Goal: Transaction & Acquisition: Purchase product/service

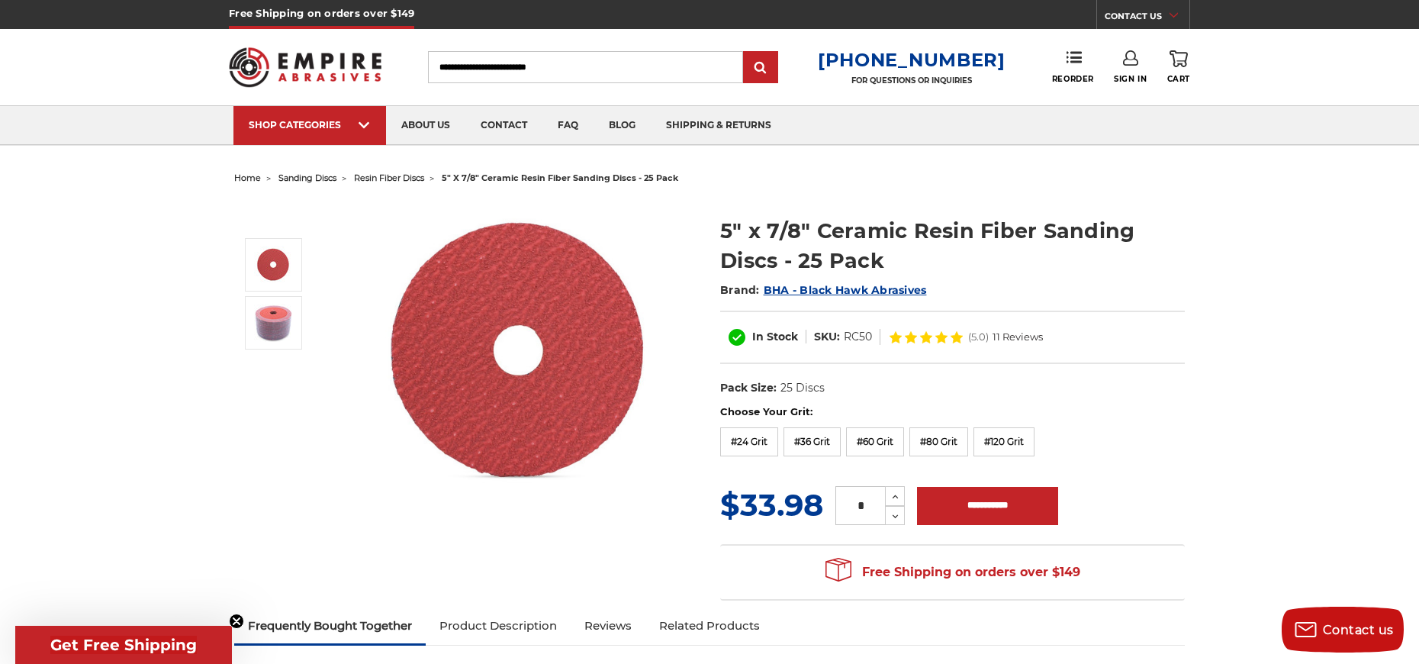
click at [858, 342] on dd "RC50" at bounding box center [858, 337] width 28 height 16
copy dd "RC50"
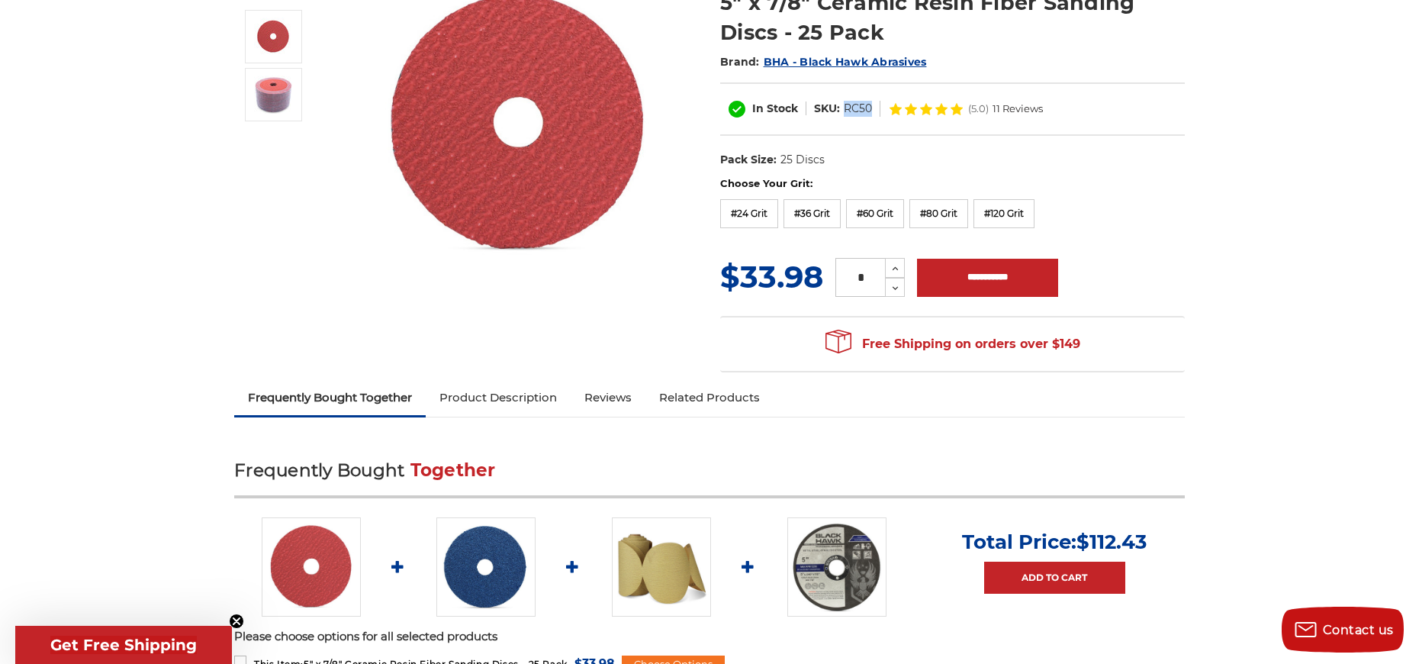
scroll to position [229, 0]
click at [529, 389] on link "Product Description" at bounding box center [498, 397] width 145 height 34
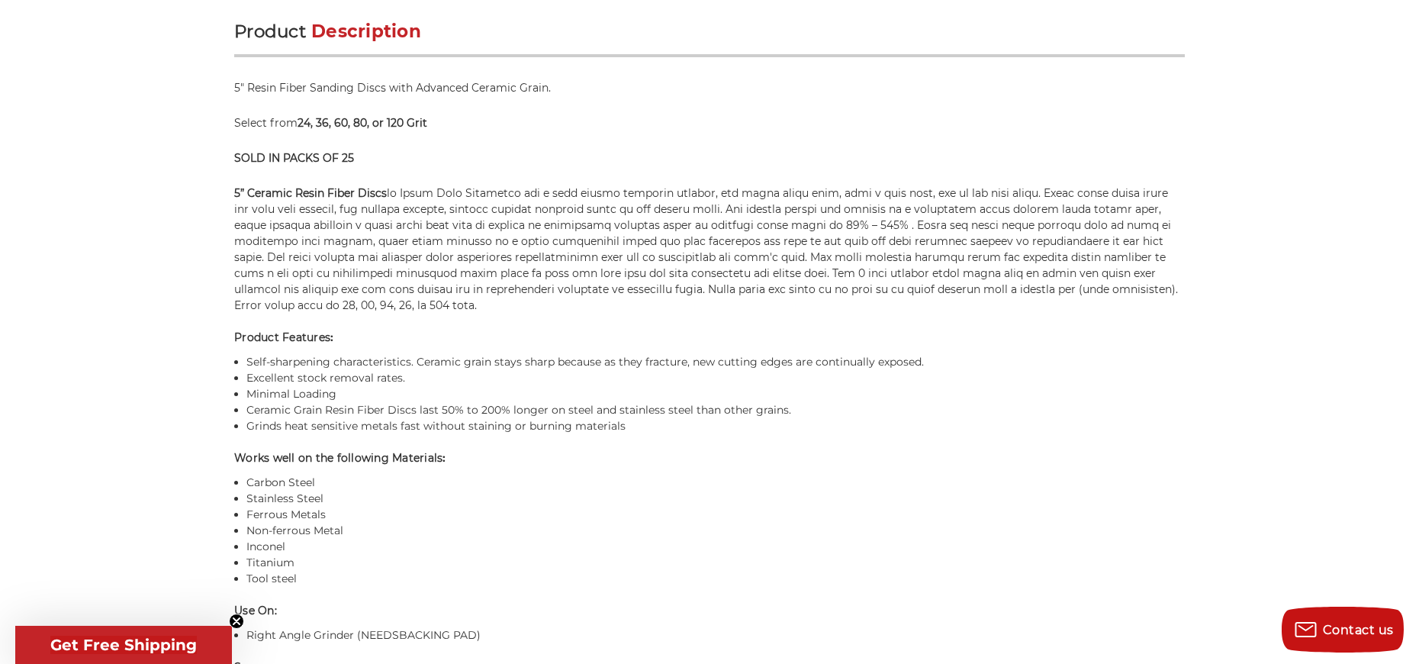
scroll to position [1003, 0]
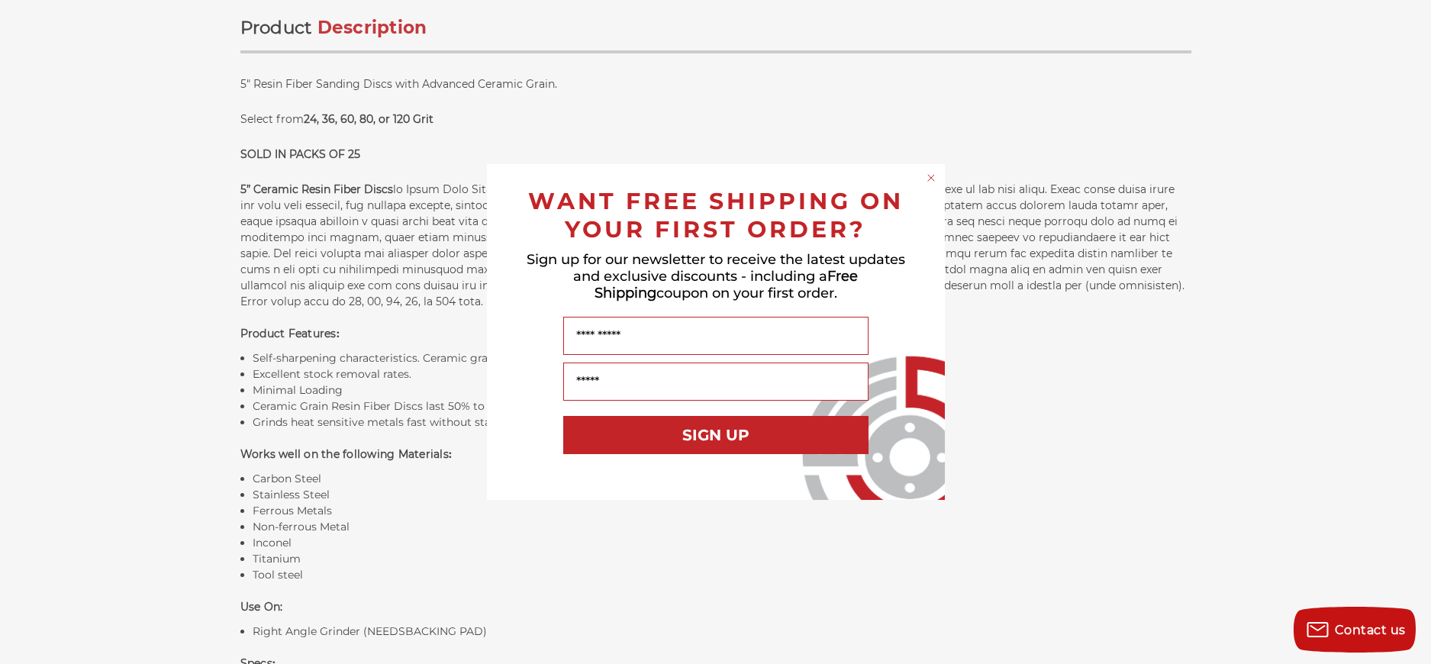
click at [938, 179] on circle "Close dialog" at bounding box center [930, 178] width 14 height 14
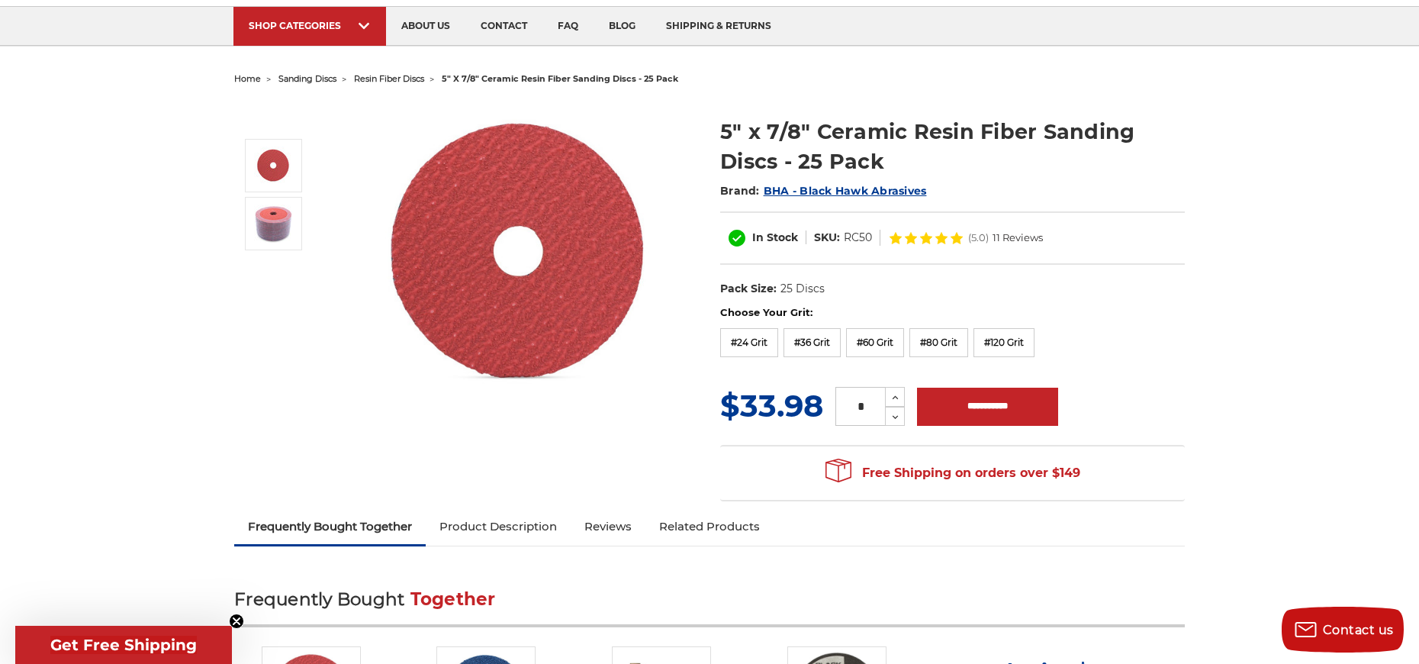
scroll to position [88, 0]
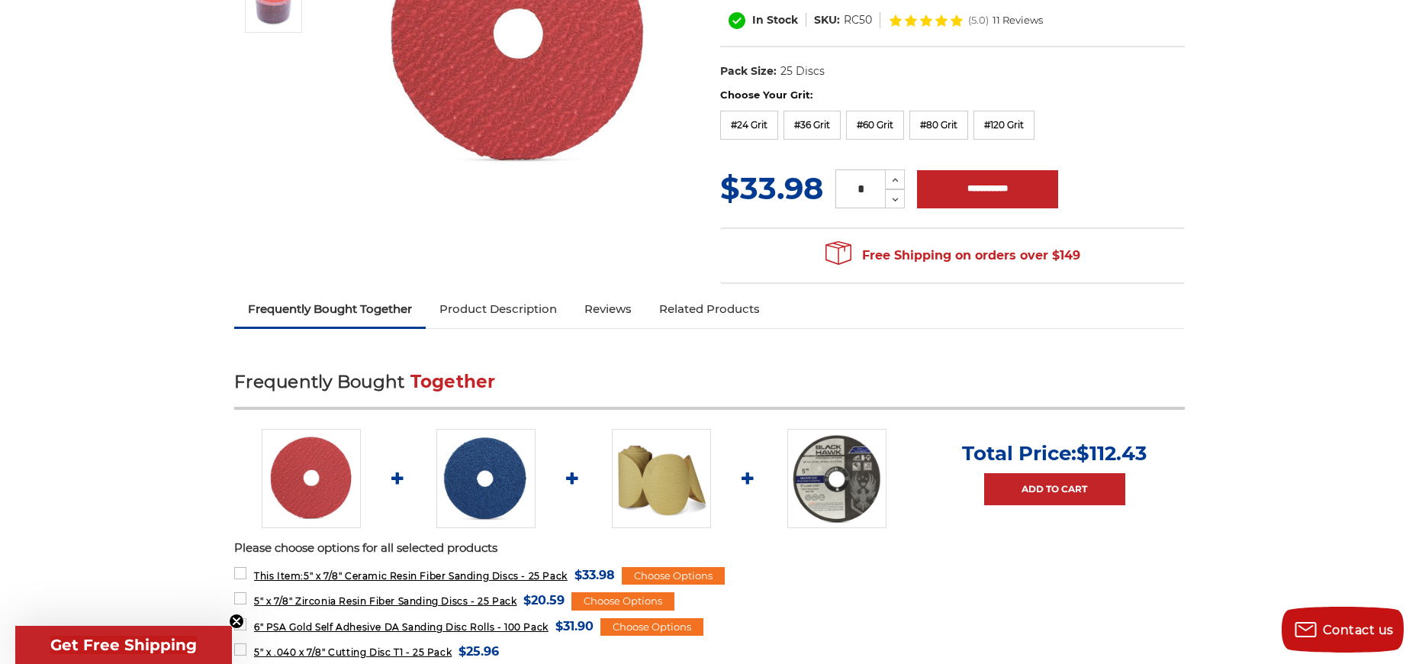
click at [516, 304] on link "Product Description" at bounding box center [498, 309] width 145 height 34
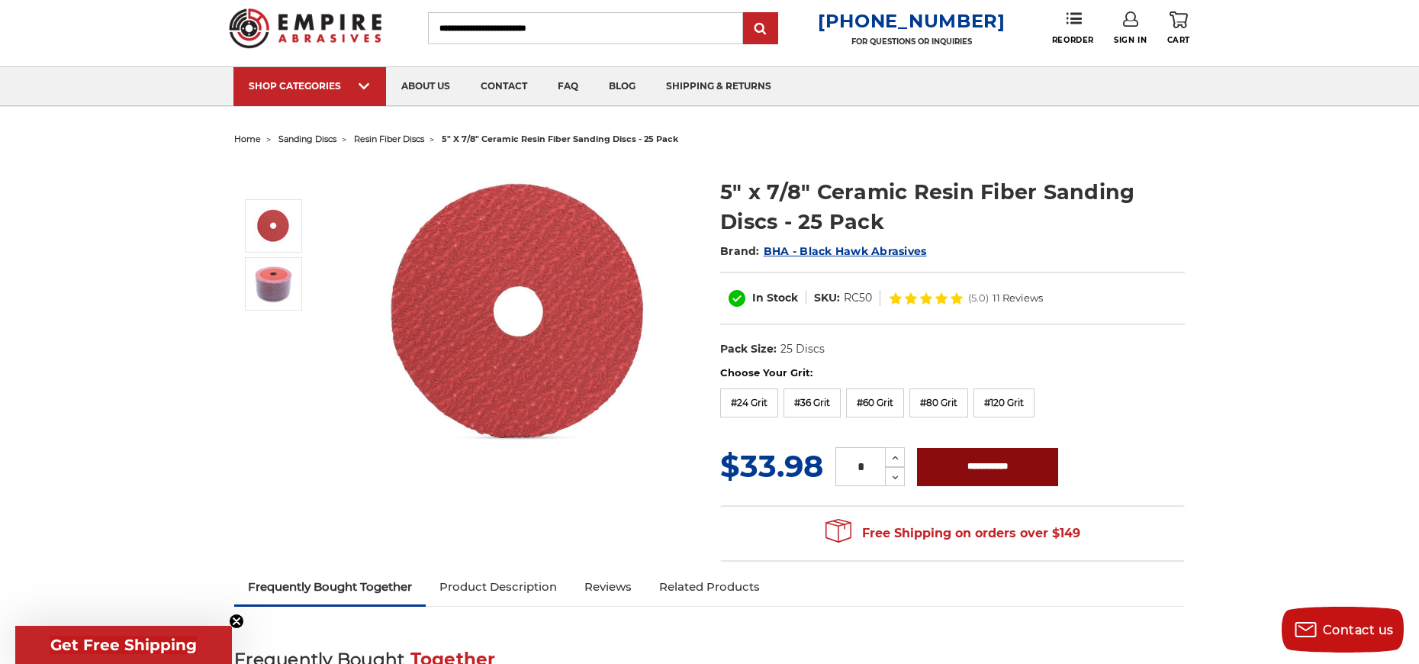
scroll to position [76, 0]
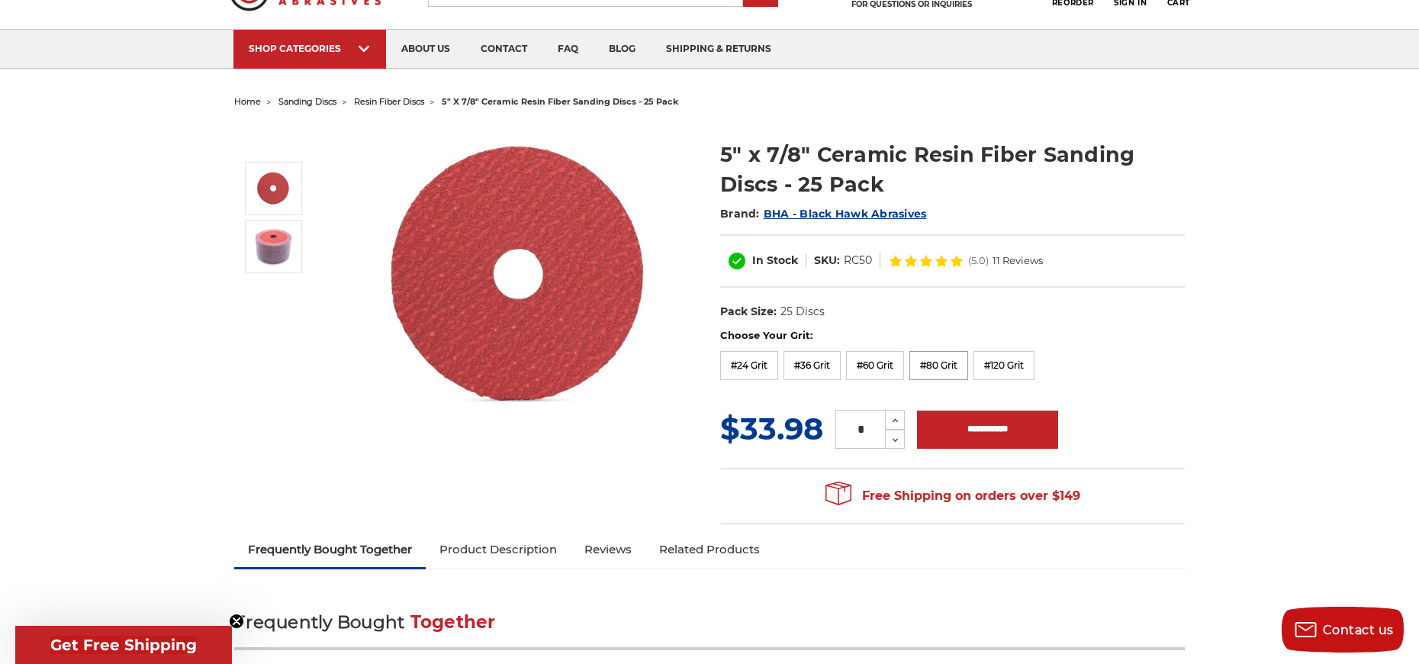
click at [947, 366] on label "#80 Grit" at bounding box center [938, 365] width 59 height 29
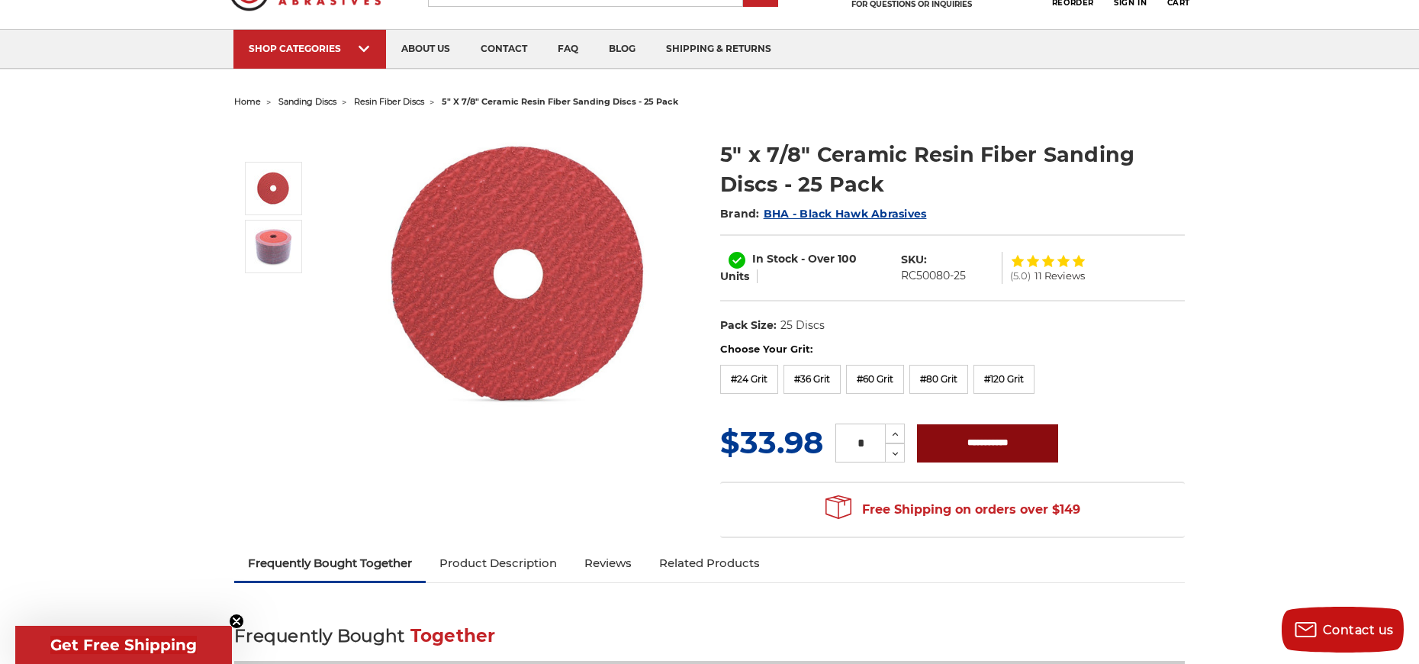
click at [996, 442] on input "**********" at bounding box center [987, 443] width 141 height 38
type input "**********"
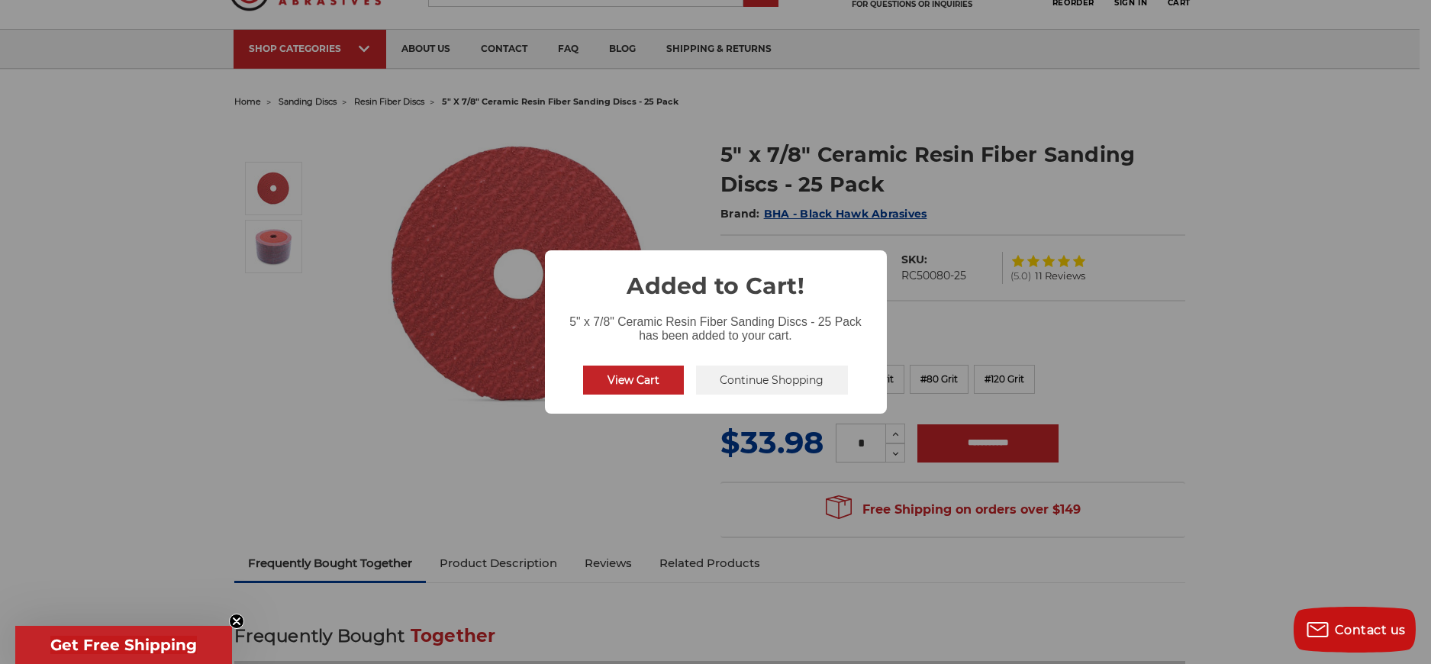
click at [658, 378] on button "View Cart" at bounding box center [633, 379] width 101 height 29
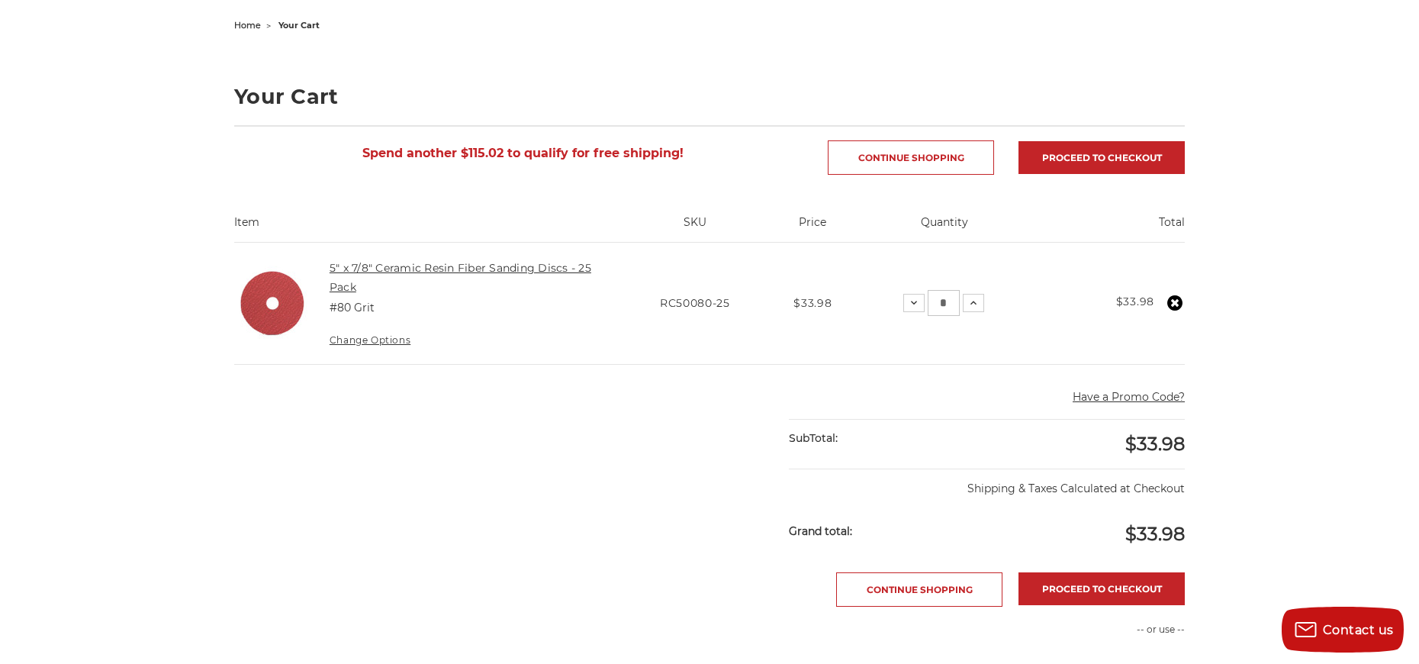
click at [352, 266] on link "5" x 7/8" Ceramic Resin Fiber Sanding Discs - 25 Pack" at bounding box center [461, 277] width 262 height 32
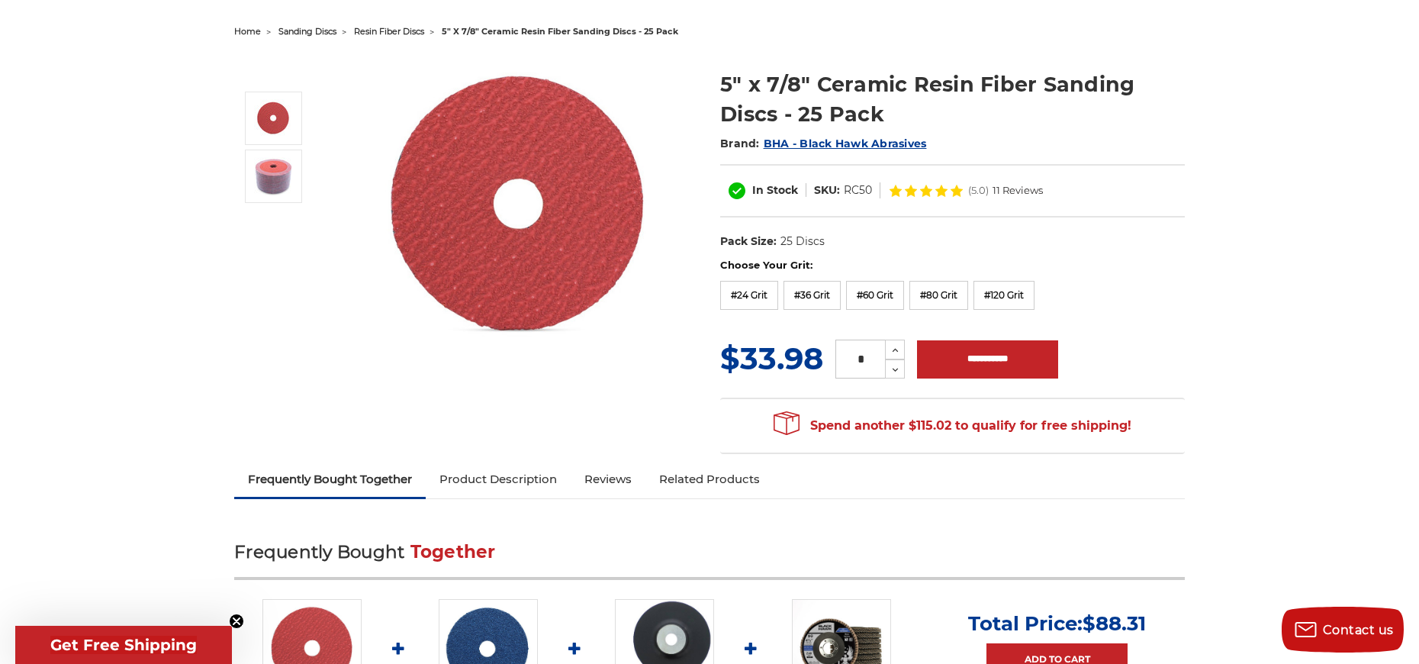
scroll to position [11, 0]
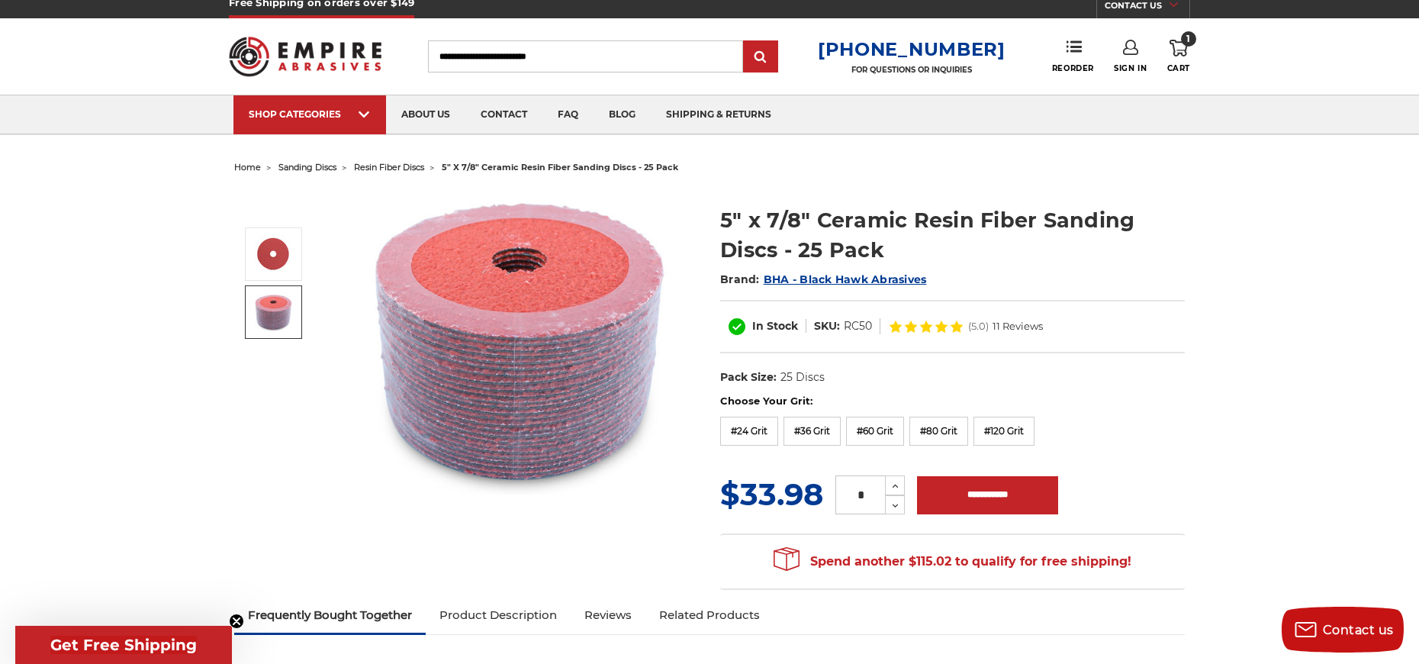
click at [266, 320] on img at bounding box center [273, 312] width 38 height 38
